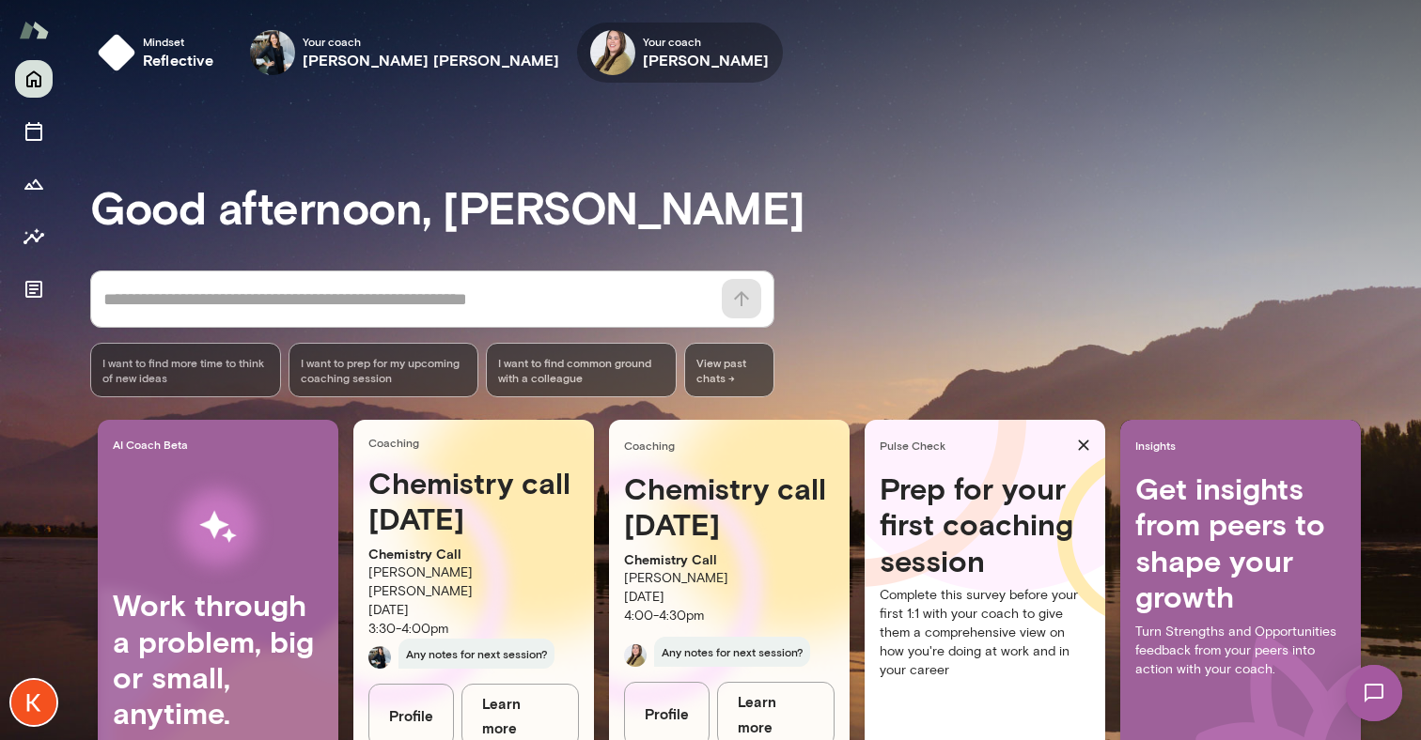
click at [643, 63] on h6 "[PERSON_NAME]" at bounding box center [706, 60] width 127 height 23
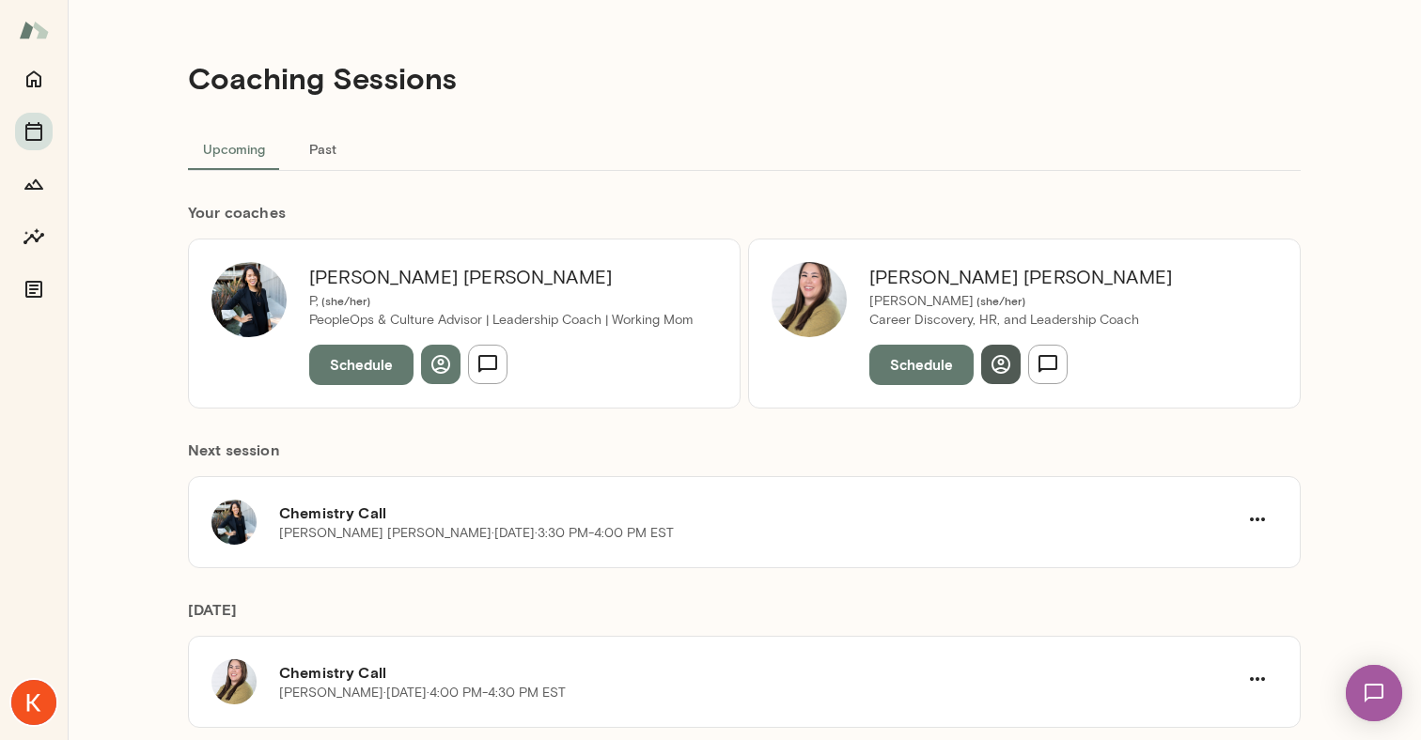
click at [993, 369] on icon "button" at bounding box center [1000, 364] width 19 height 19
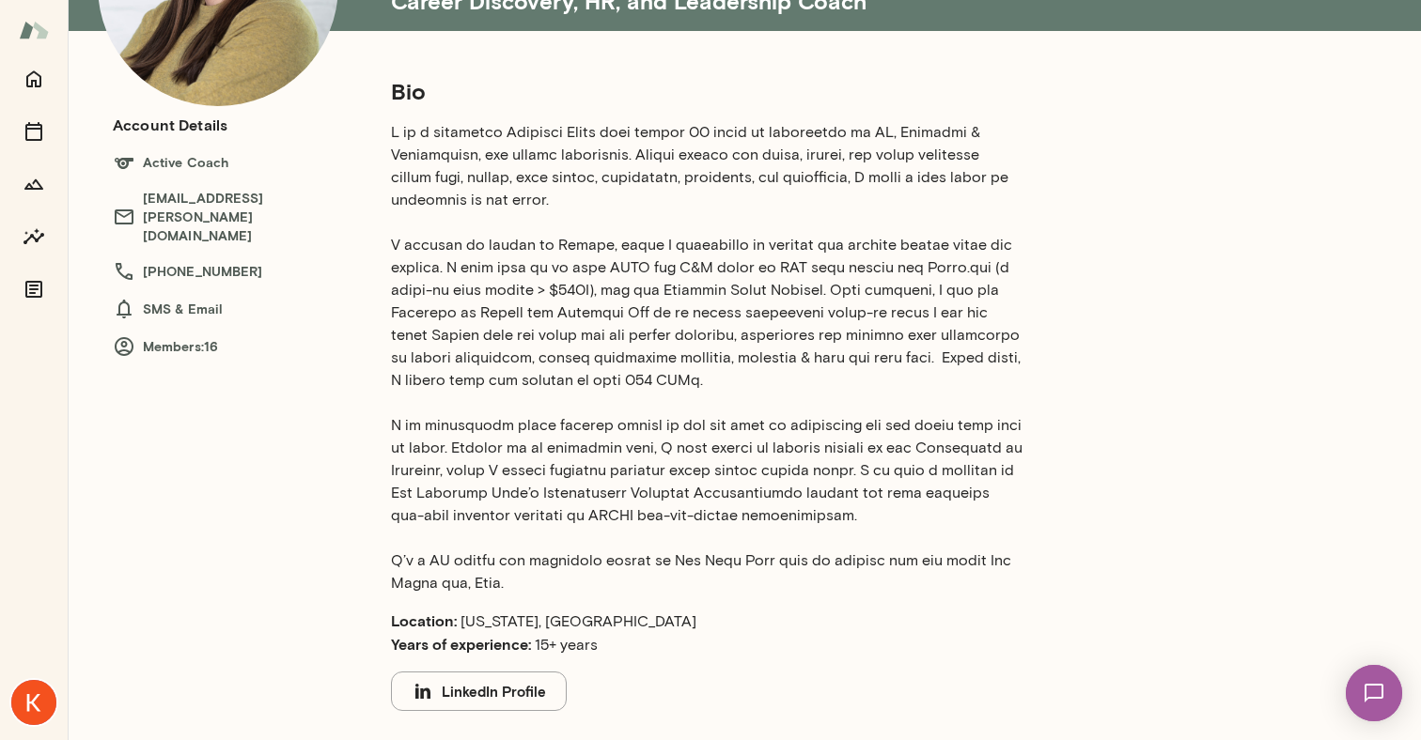
scroll to position [209, 0]
drag, startPoint x: 769, startPoint y: 453, endPoint x: 876, endPoint y: 452, distance: 107.1
click at [876, 452] on p at bounding box center [706, 359] width 631 height 474
copy p "adjunct faculty"
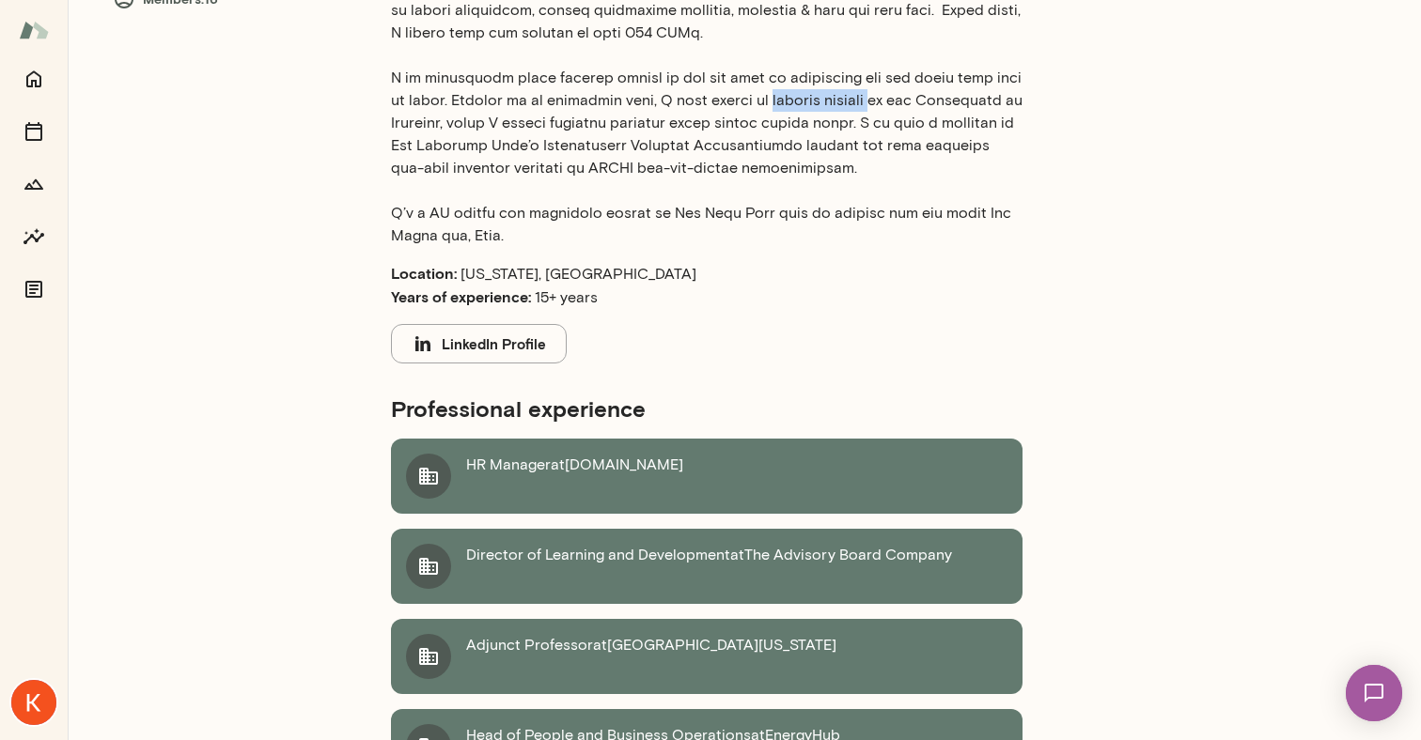
scroll to position [0, 0]
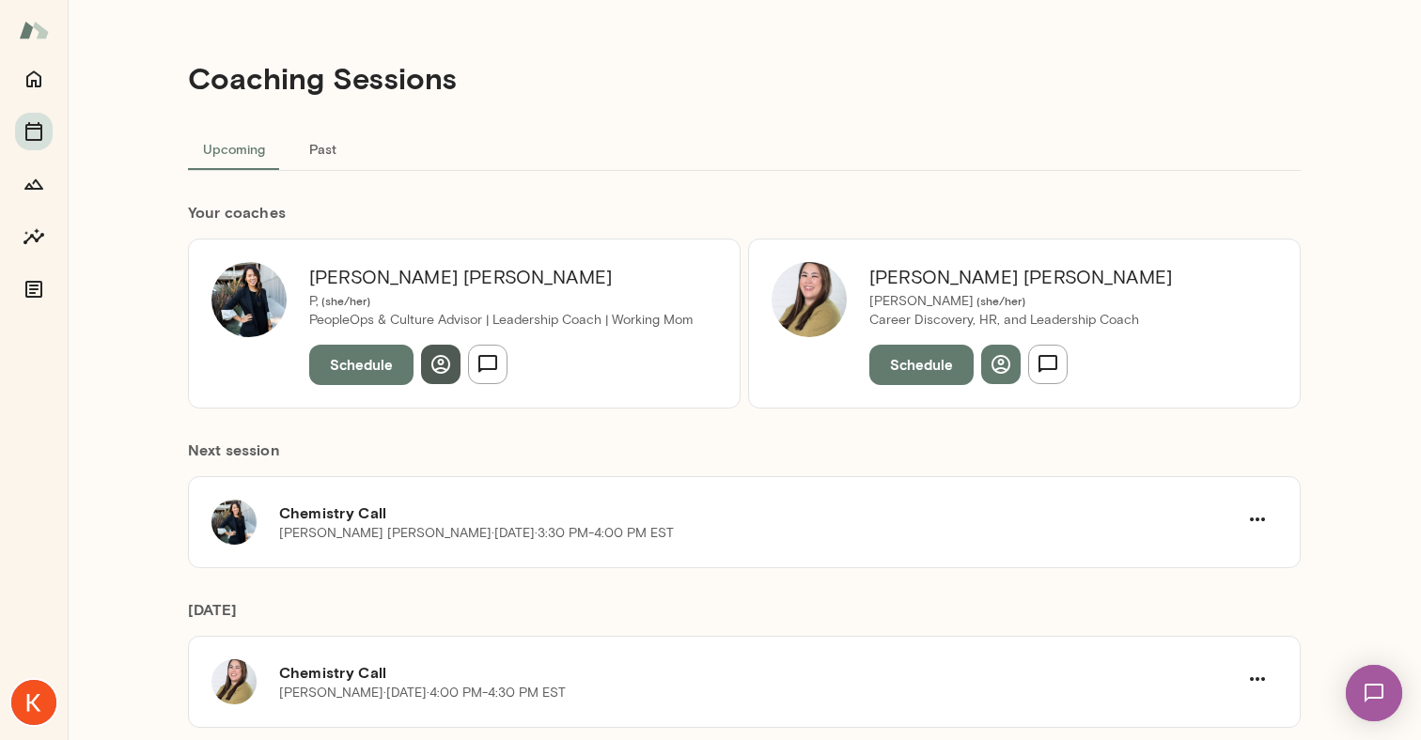
click at [455, 366] on button "button" at bounding box center [440, 364] width 39 height 39
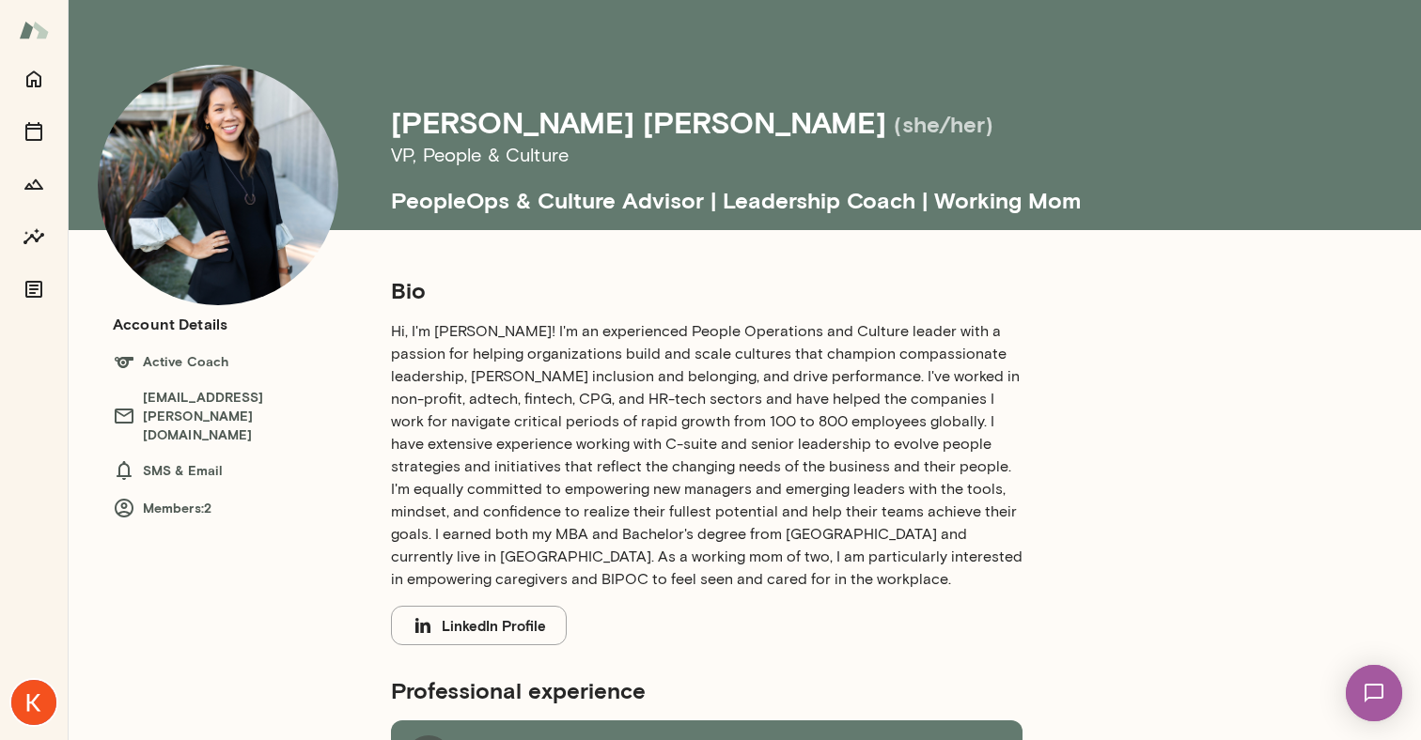
scroll to position [4, 0]
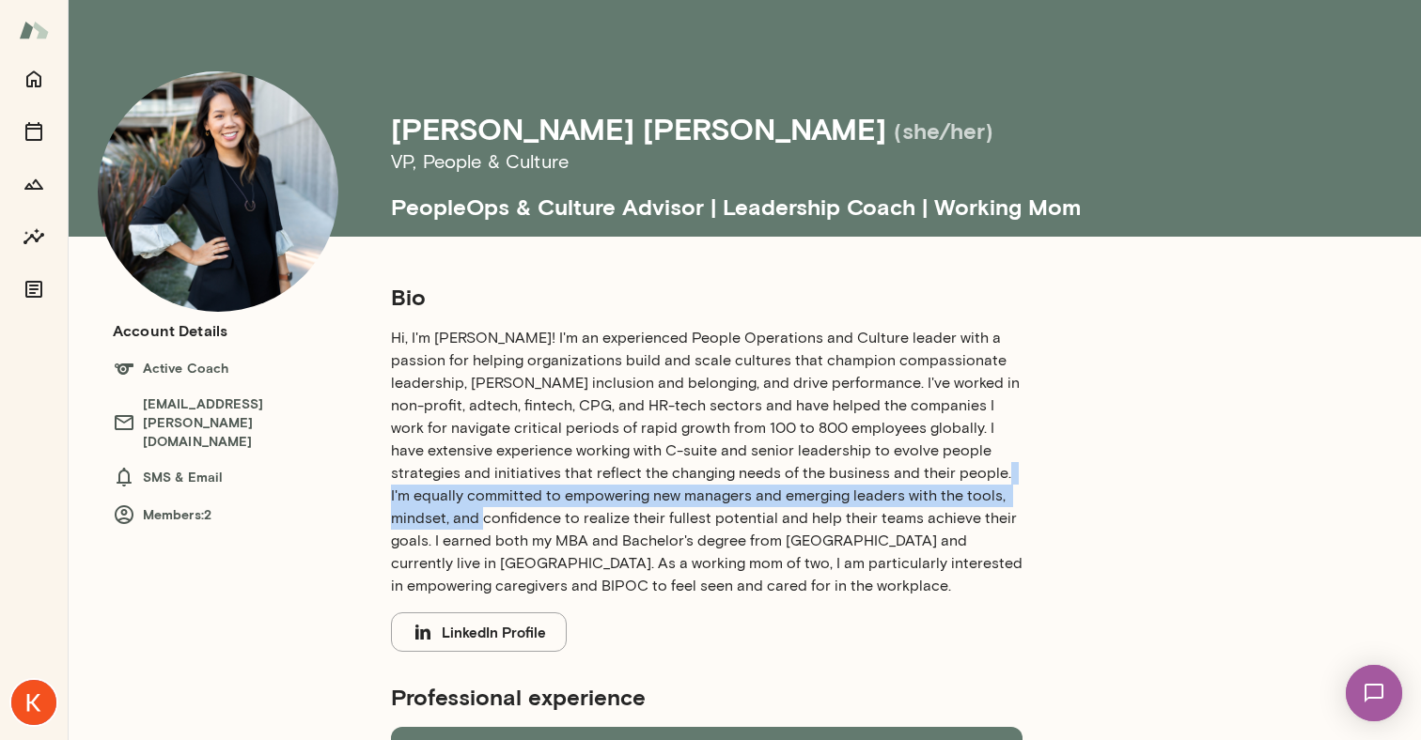
drag, startPoint x: 484, startPoint y: 509, endPoint x: 389, endPoint y: 502, distance: 95.2
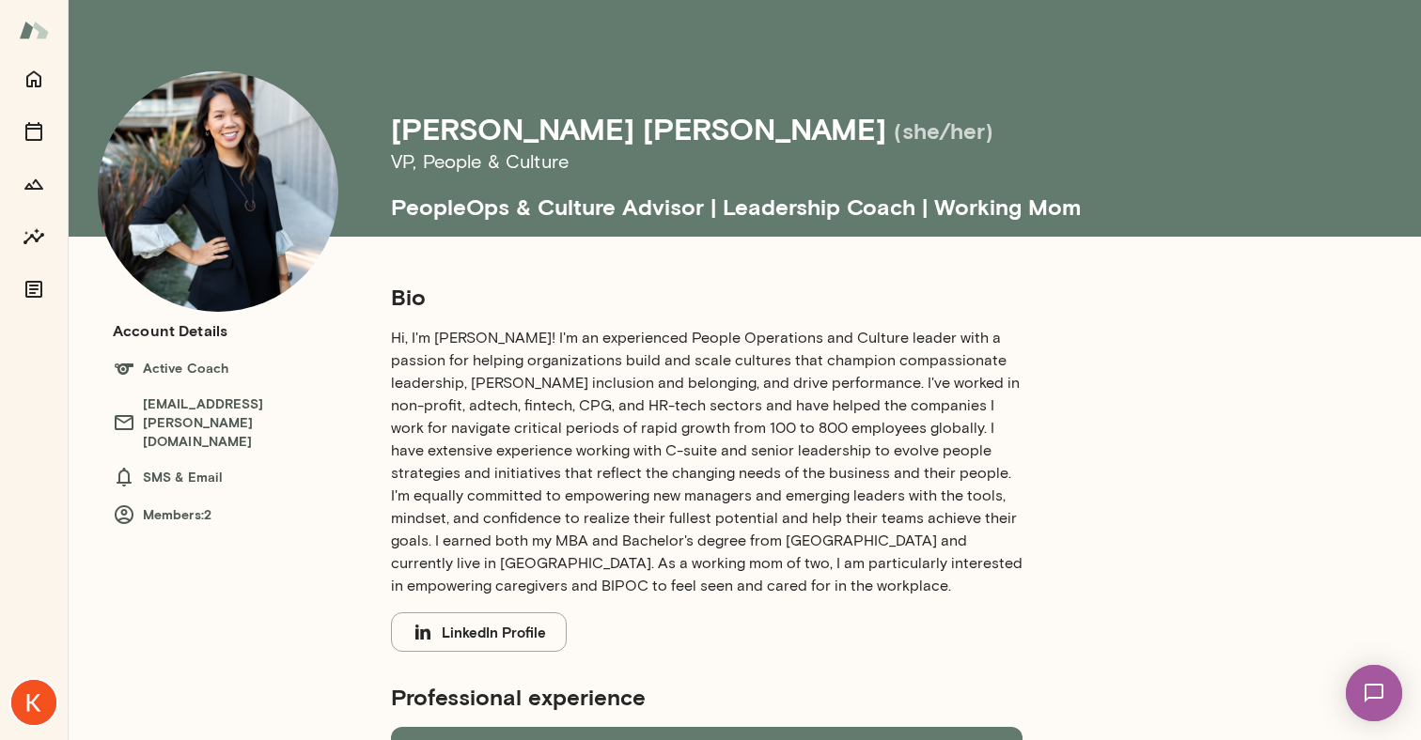
click at [500, 512] on p "Hi, I'm [PERSON_NAME]! I'm an experienced People Operations and Culture leader …" at bounding box center [706, 462] width 631 height 271
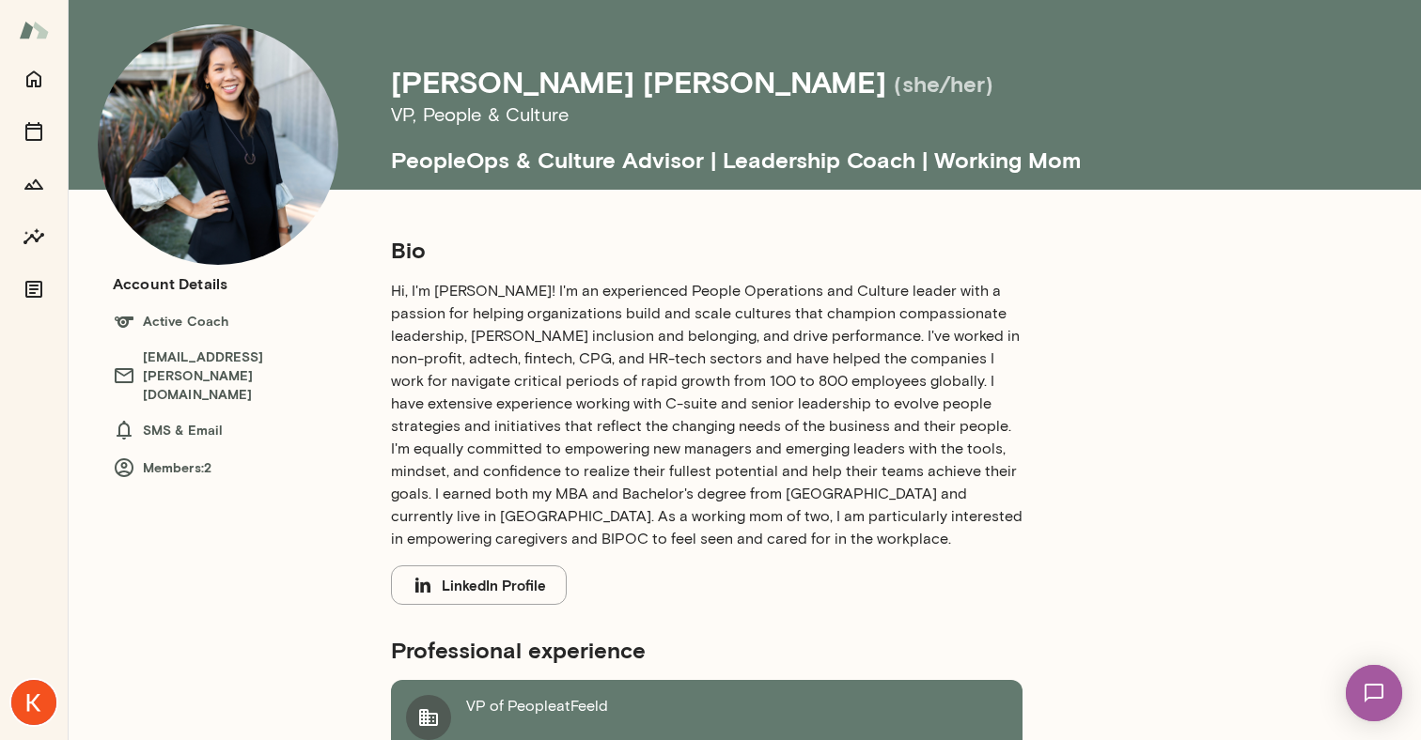
scroll to position [0, 0]
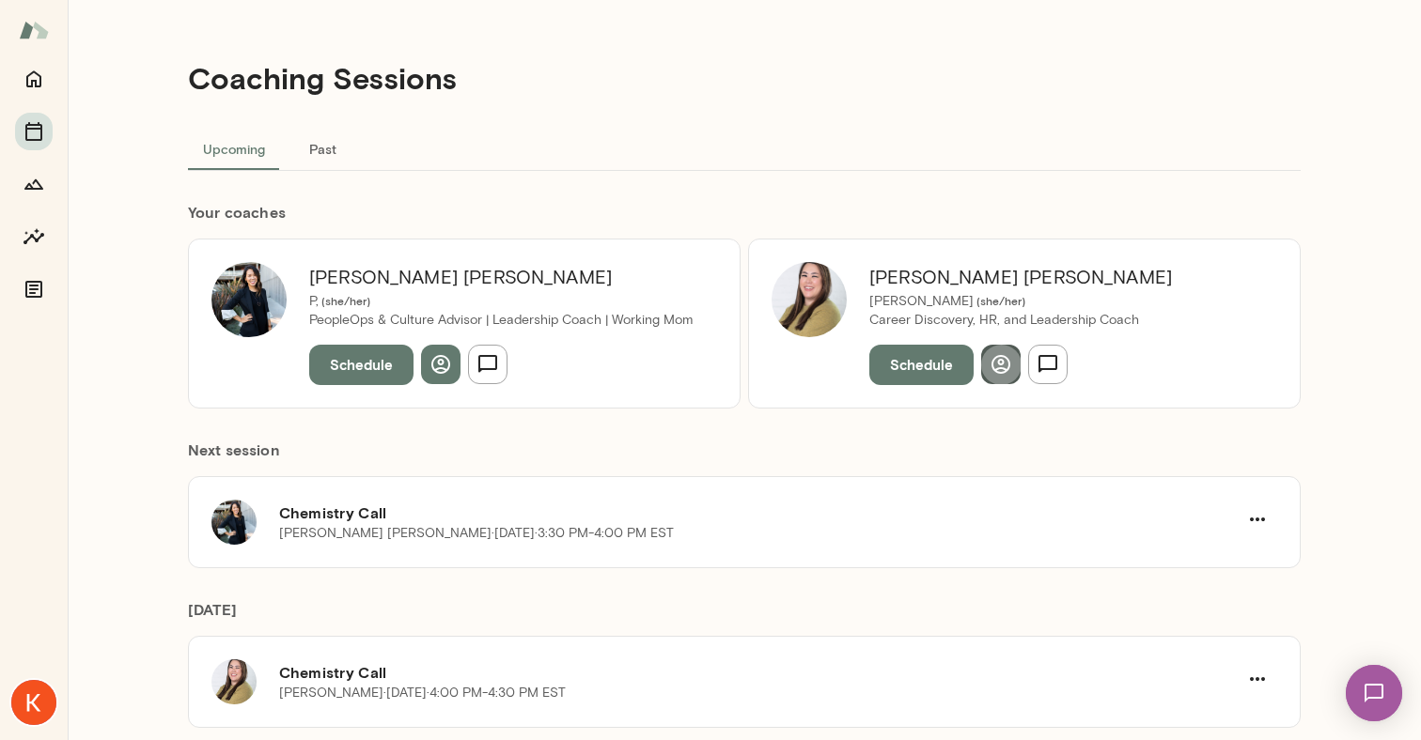
click at [994, 370] on icon "button" at bounding box center [1000, 364] width 19 height 19
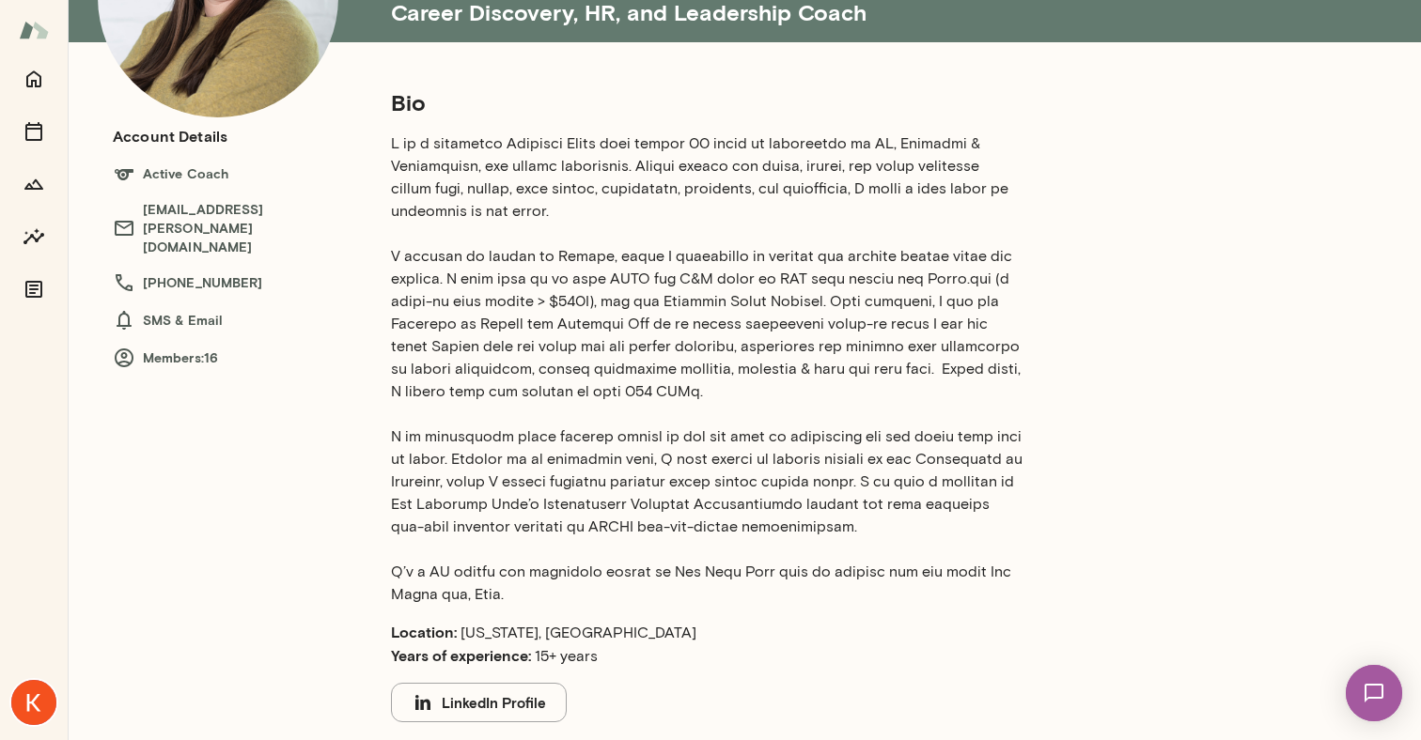
scroll to position [231, 0]
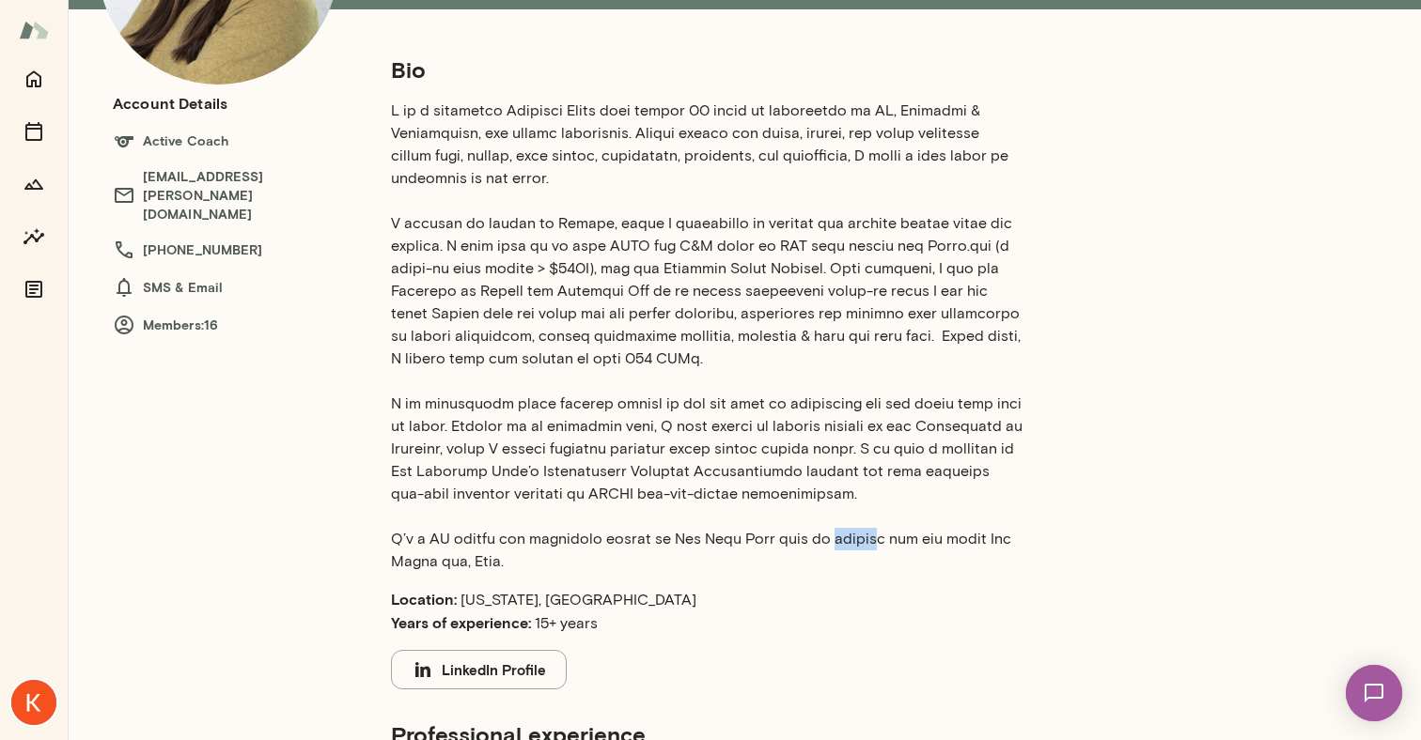
drag, startPoint x: 804, startPoint y: 538, endPoint x: 848, endPoint y: 541, distance: 44.2
click at [848, 541] on p at bounding box center [706, 337] width 631 height 474
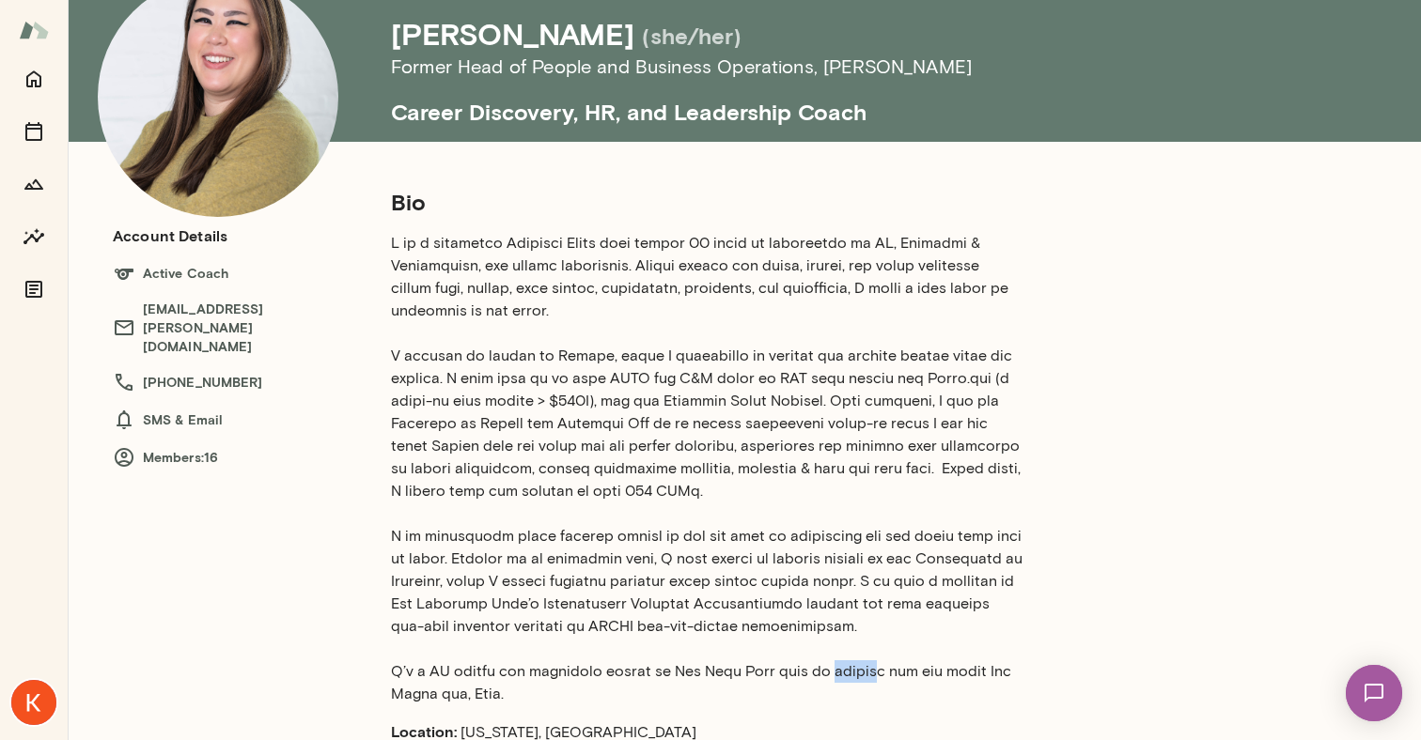
scroll to position [73, 0]
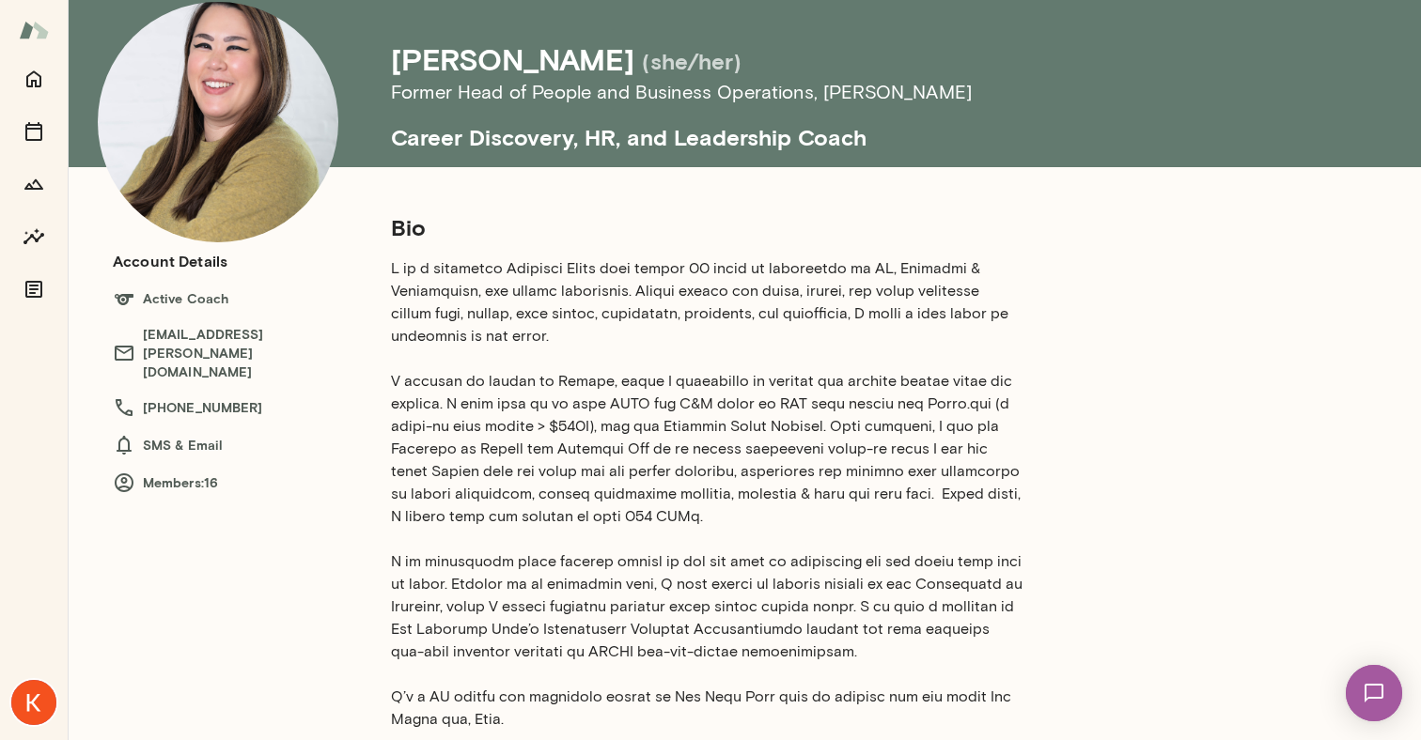
click at [168, 472] on h6 "Members: 16" at bounding box center [233, 483] width 241 height 23
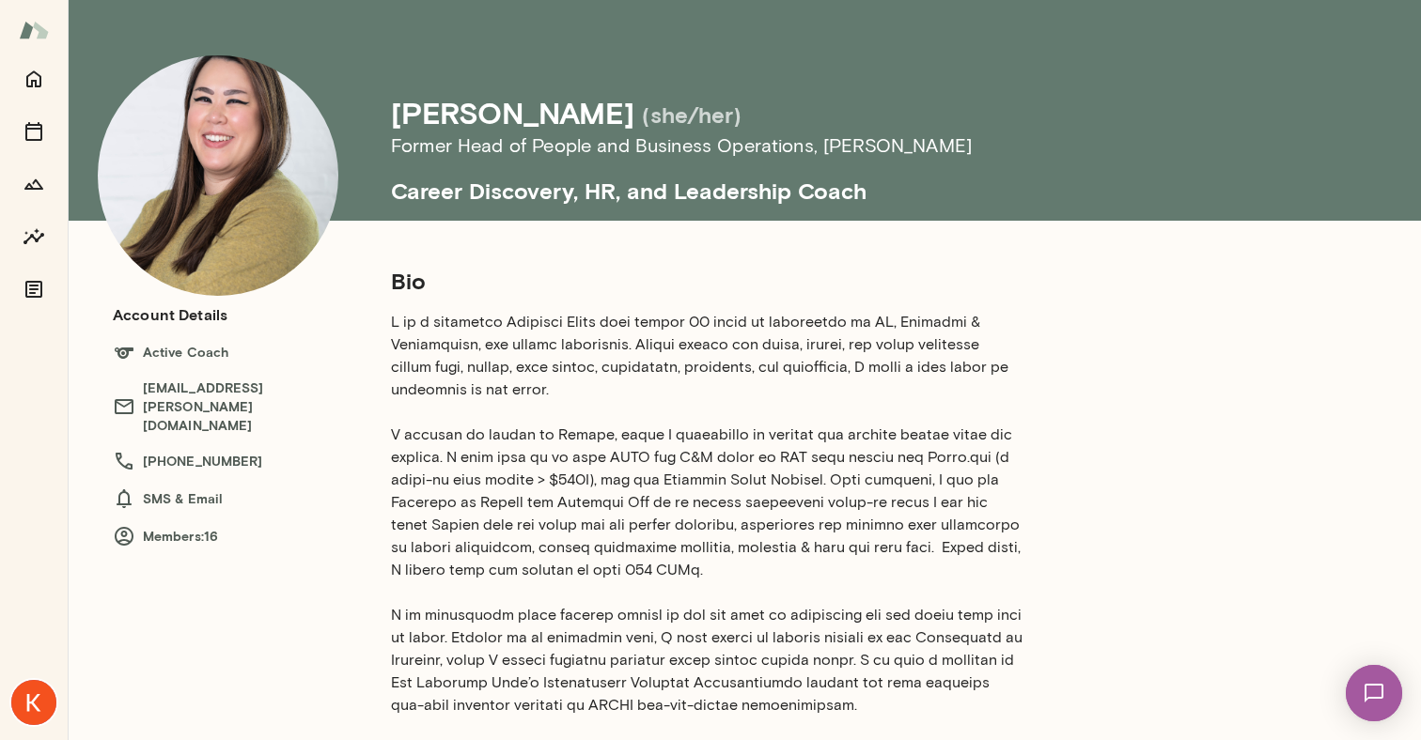
scroll to position [15, 0]
